Goal: Check status: Check status

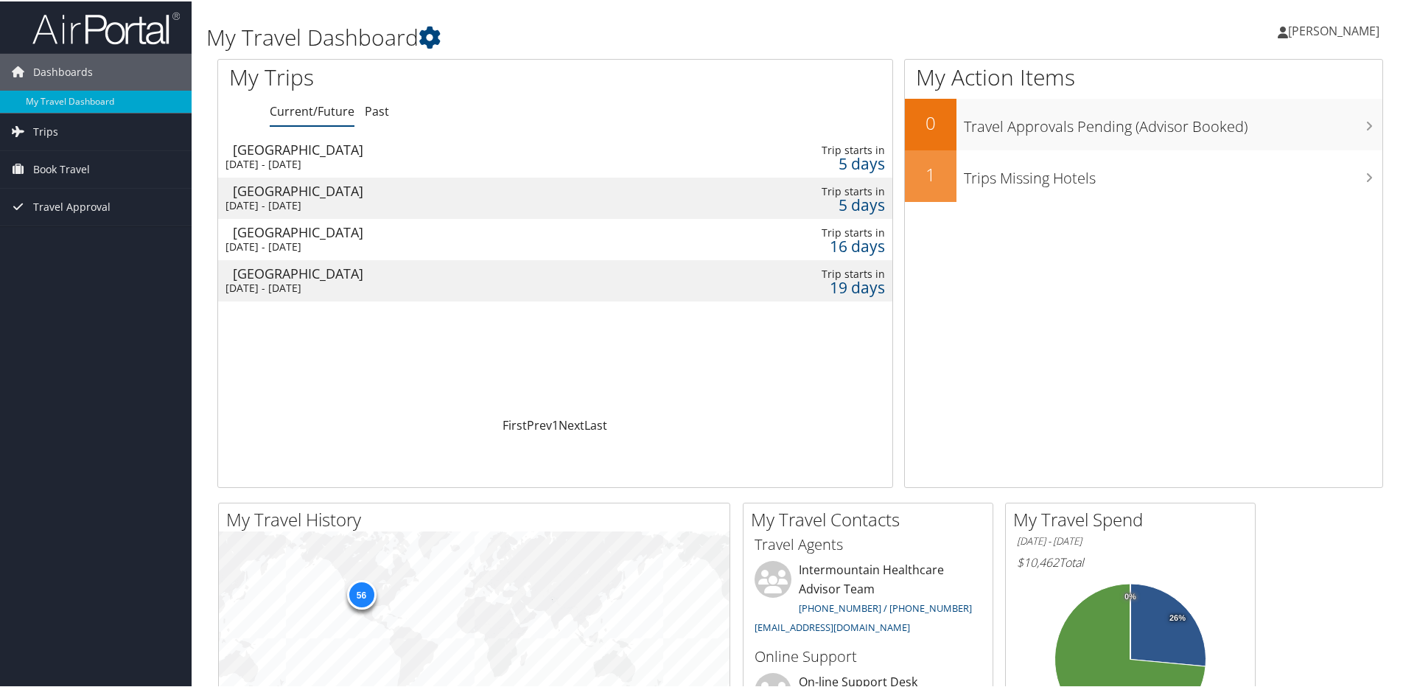
click at [278, 156] on div "[DATE] - [DATE]" at bounding box center [434, 162] width 416 height 13
click at [312, 198] on div "[DATE] - [DATE]" at bounding box center [434, 204] width 416 height 13
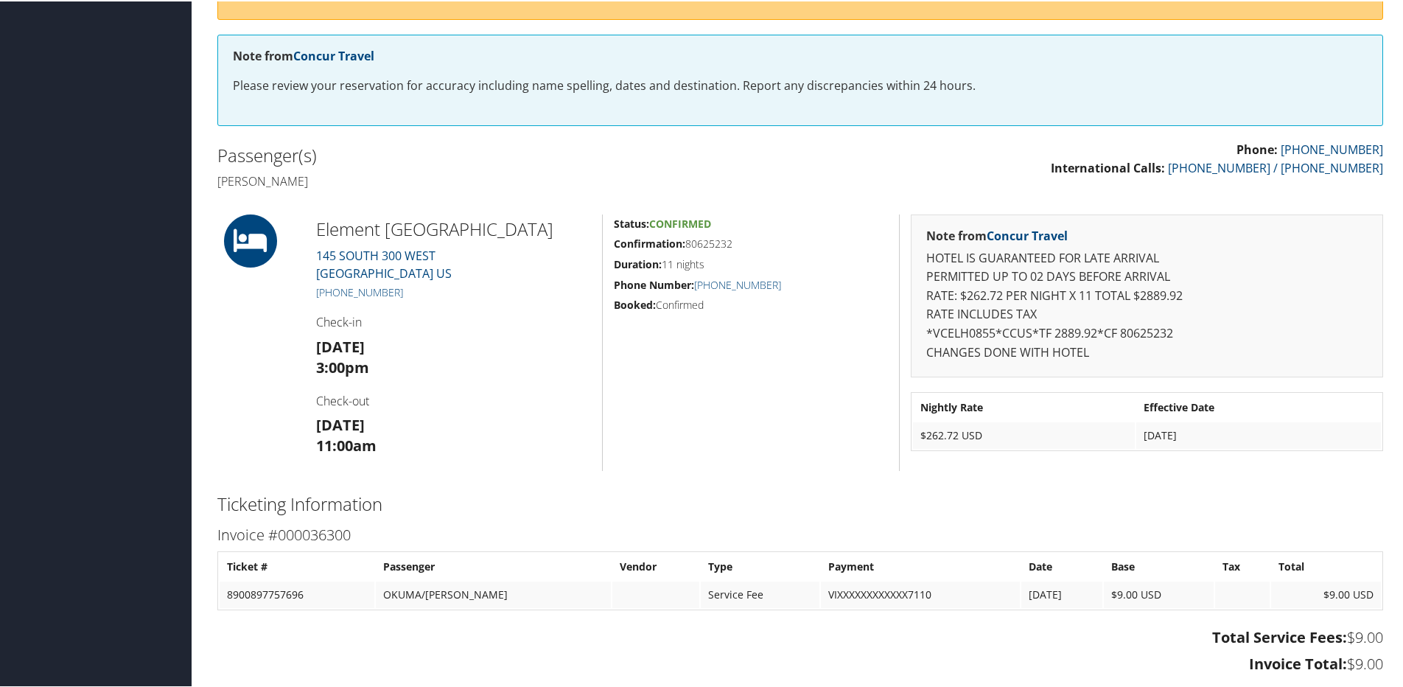
scroll to position [193, 0]
